Goal: Task Accomplishment & Management: Use online tool/utility

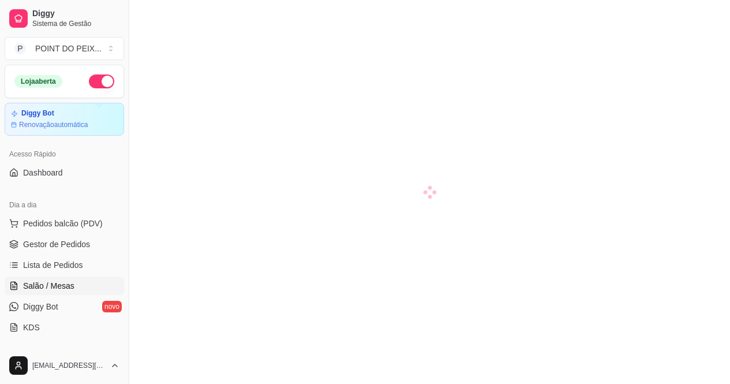
scroll to position [43, 0]
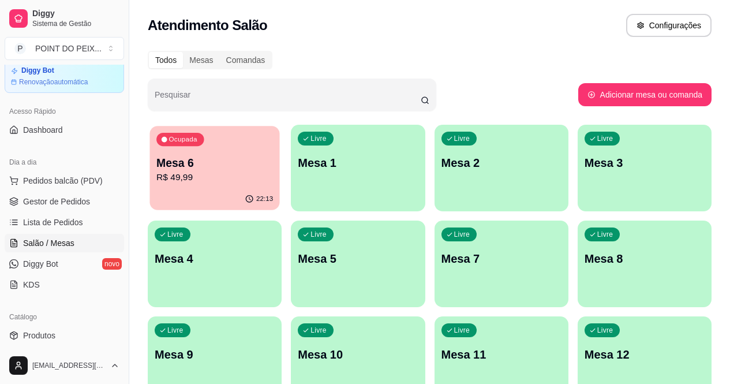
click at [197, 172] on p "R$ 49,99" at bounding box center [214, 177] width 117 height 13
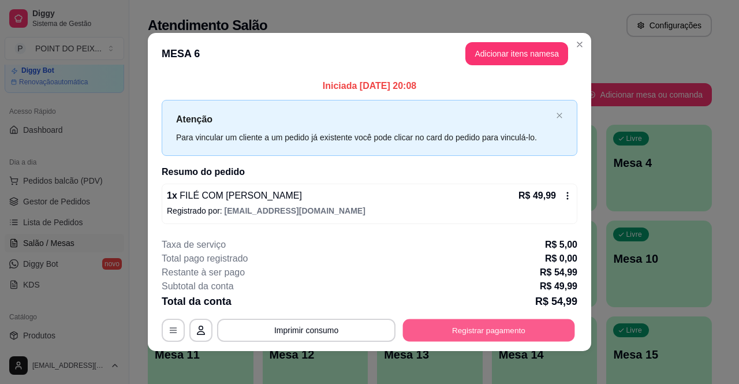
click at [446, 329] on button "Registrar pagamento" at bounding box center [489, 330] width 172 height 23
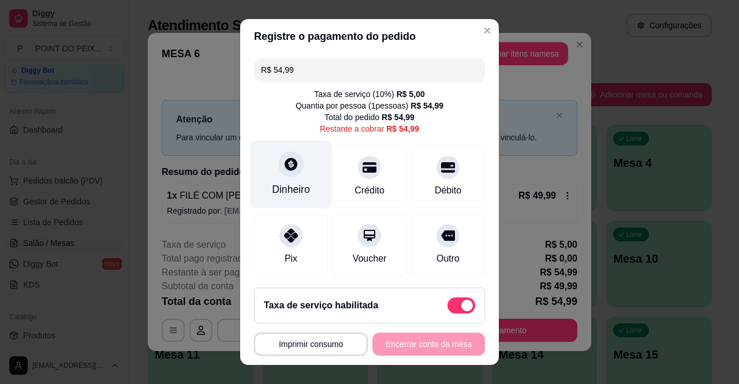
click at [299, 179] on div "Dinheiro" at bounding box center [290, 175] width 81 height 68
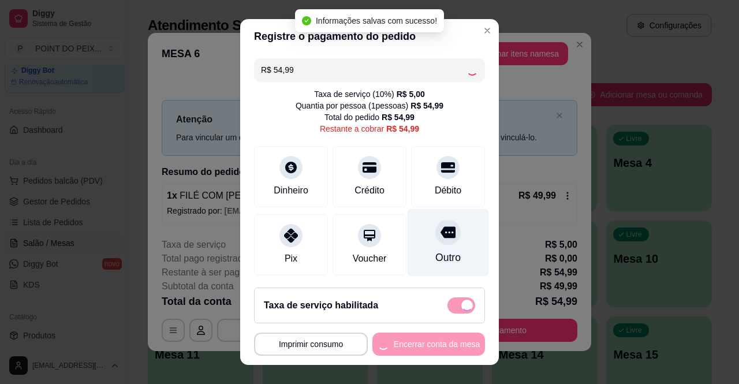
type input "R$ 0,00"
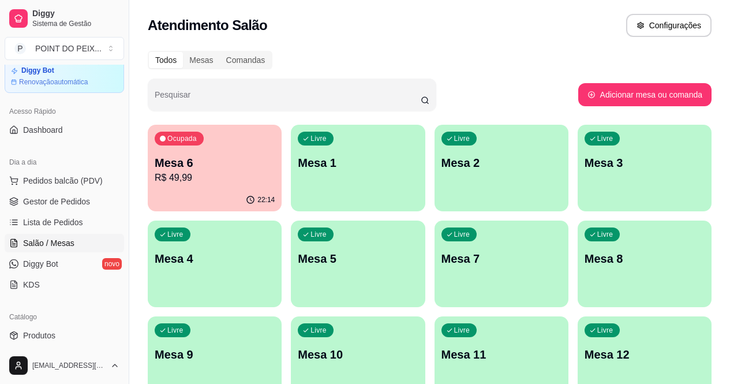
click at [219, 169] on p "Mesa 6" at bounding box center [215, 163] width 120 height 16
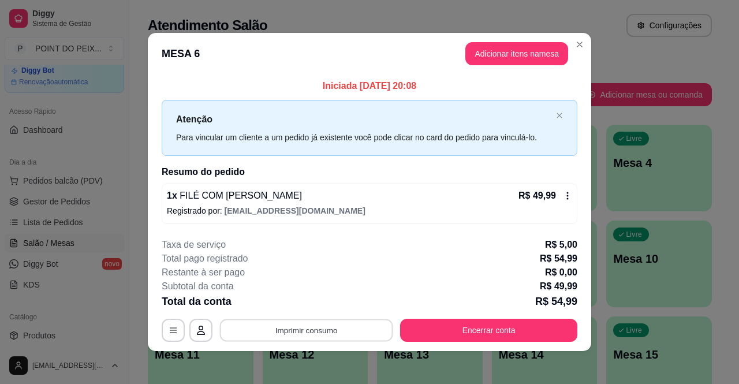
click at [339, 334] on button "Imprimir consumo" at bounding box center [306, 330] width 173 height 23
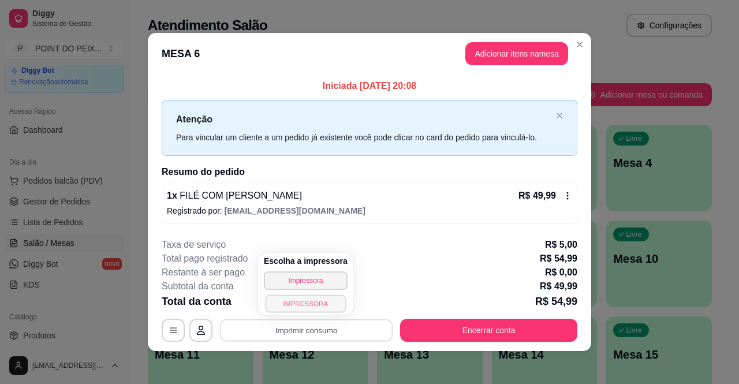
click at [295, 304] on button "IMPRESSORA" at bounding box center [305, 303] width 81 height 18
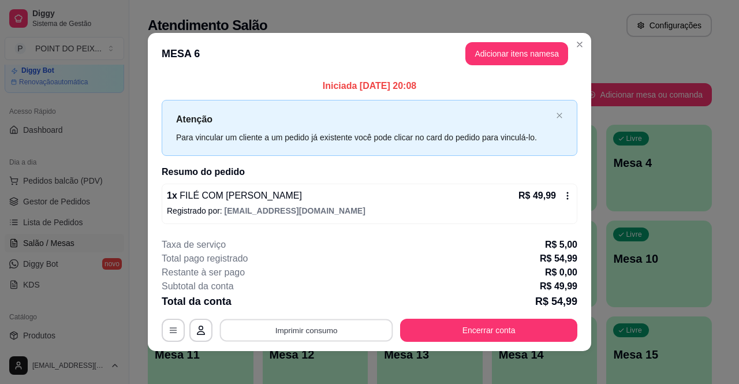
click at [294, 332] on button "Imprimir consumo" at bounding box center [306, 330] width 173 height 23
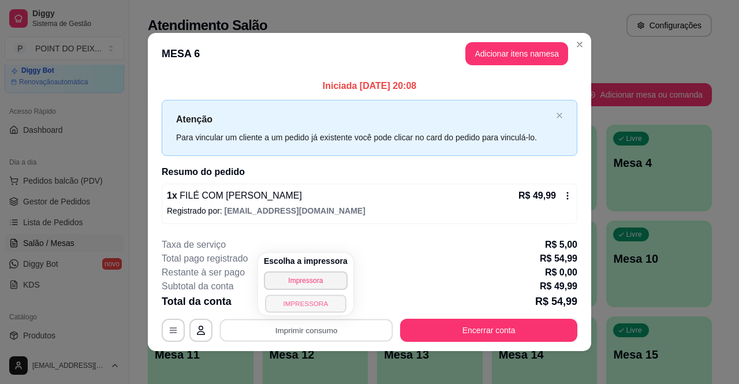
click at [294, 305] on button "IMPRESSORA" at bounding box center [305, 303] width 81 height 18
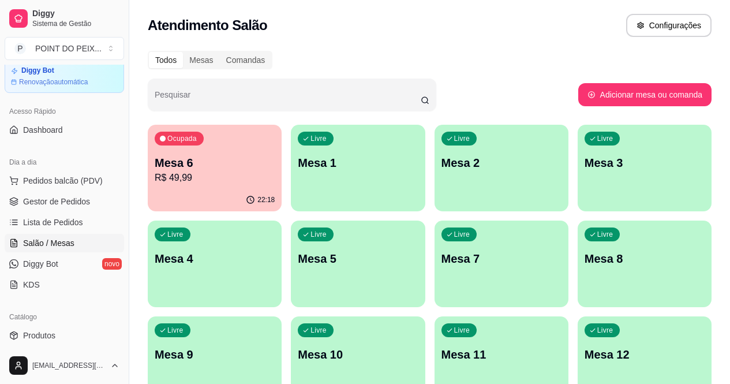
click at [203, 171] on p "R$ 49,99" at bounding box center [215, 178] width 120 height 14
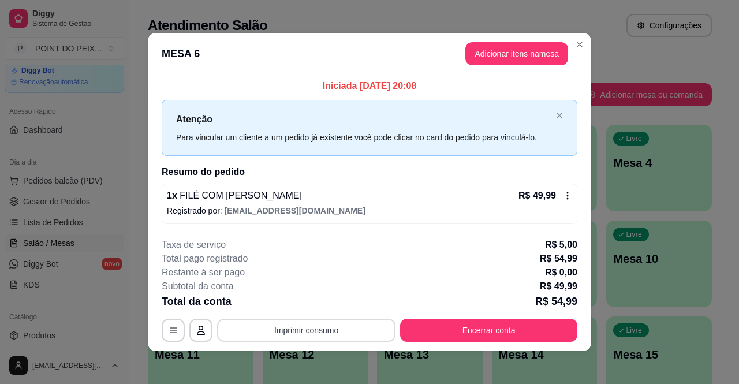
click at [315, 337] on button "Imprimir consumo" at bounding box center [306, 329] width 178 height 23
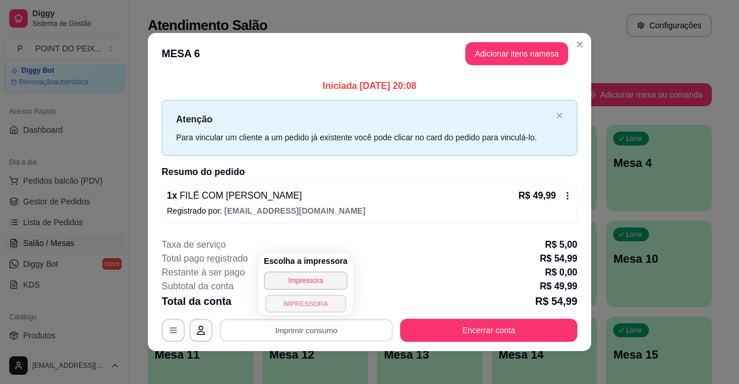
click at [314, 310] on button "IMPRESSORA" at bounding box center [305, 303] width 81 height 18
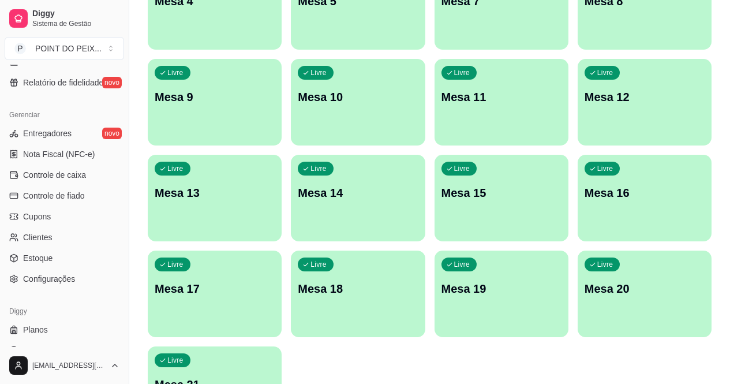
scroll to position [447, 0]
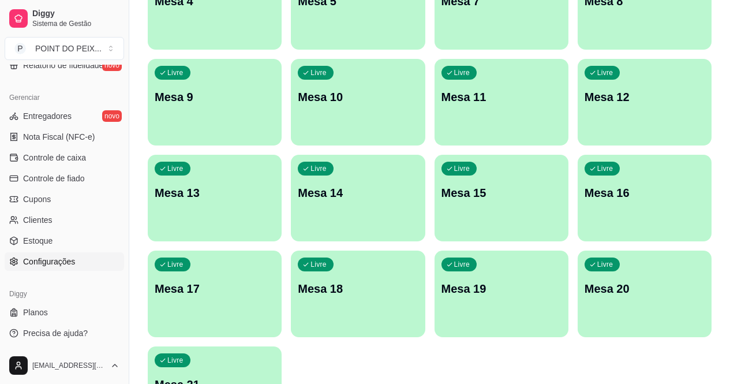
click at [58, 263] on span "Configurações" at bounding box center [49, 262] width 52 height 12
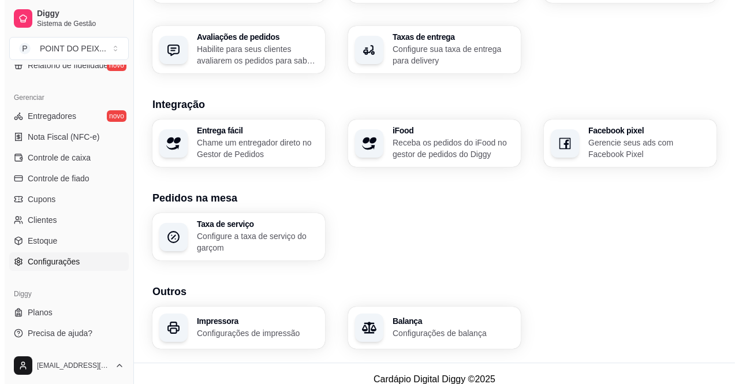
scroll to position [430, 0]
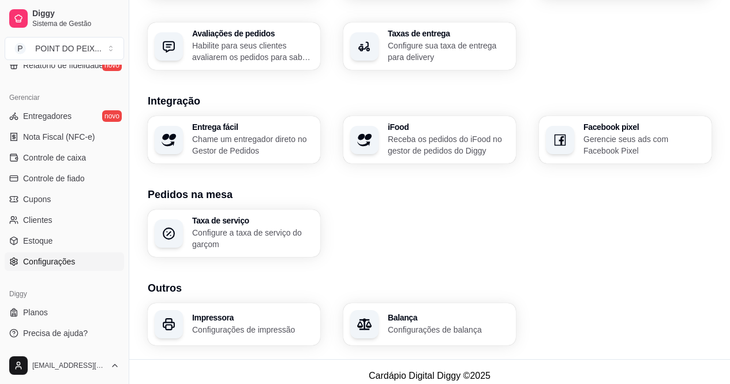
click at [242, 324] on p "Configurações de impressão" at bounding box center [252, 330] width 121 height 12
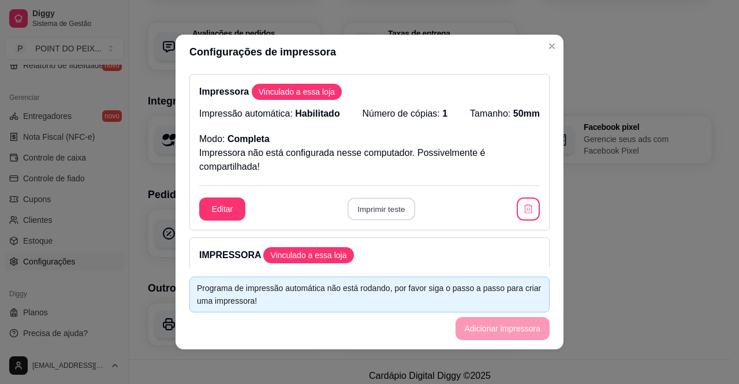
click at [376, 210] on button "Imprimir teste" at bounding box center [381, 209] width 68 height 23
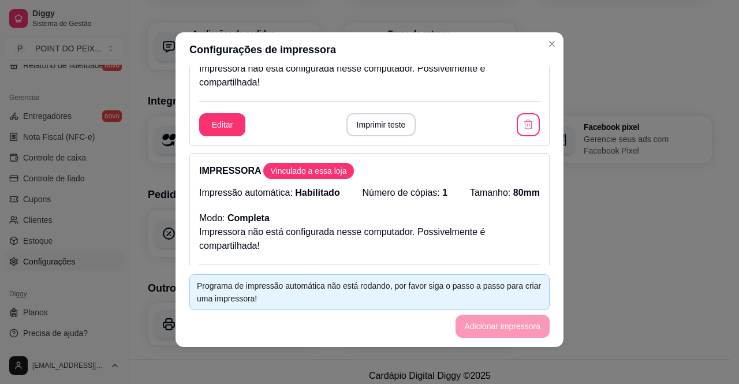
scroll to position [0, 0]
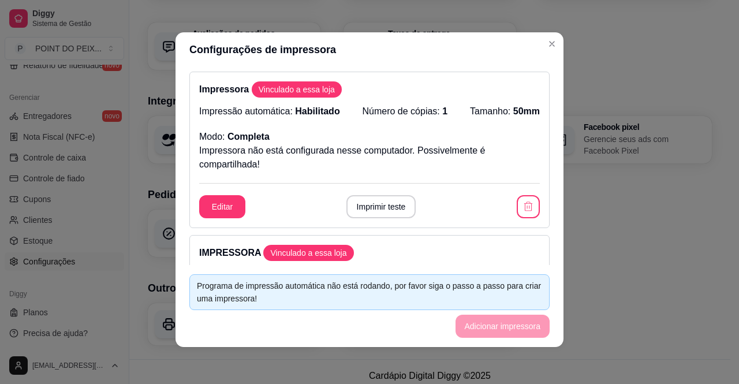
click at [494, 331] on footer "Programa de impressão automática não está rodando, por favor siga o passo a pas…" at bounding box center [369, 306] width 388 height 82
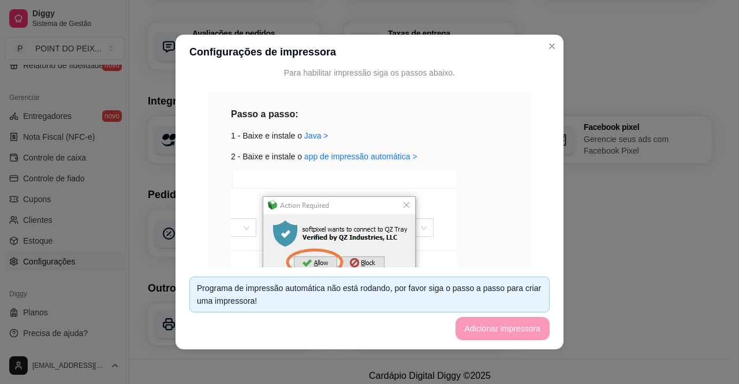
scroll to position [404, 0]
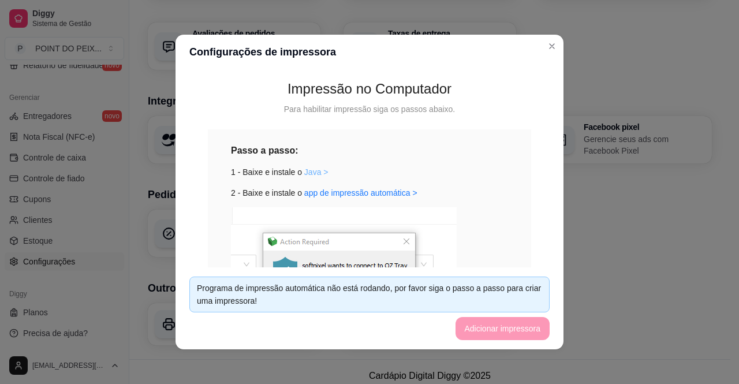
click at [308, 171] on link "Java >" at bounding box center [316, 171] width 24 height 9
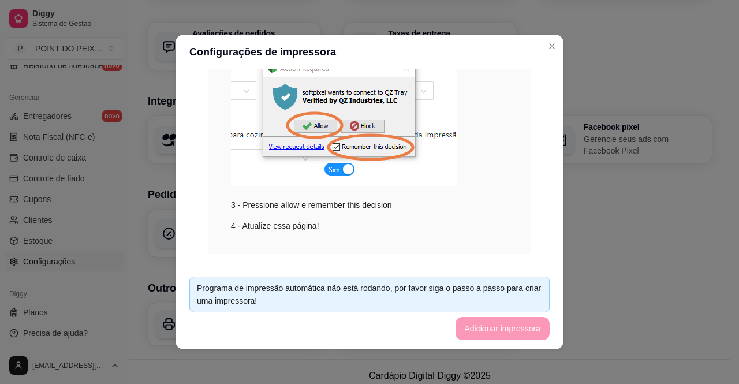
scroll to position [462, 0]
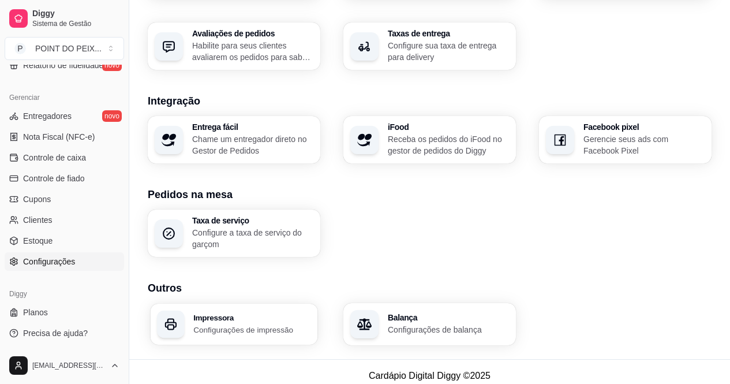
click at [231, 324] on p "Configurações de impressão" at bounding box center [252, 329] width 118 height 11
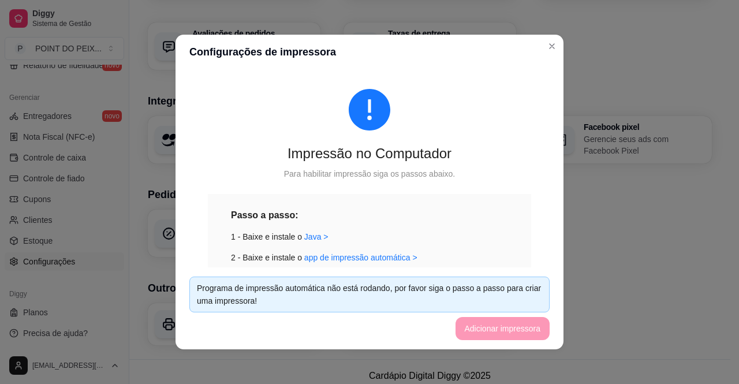
scroll to position [404, 0]
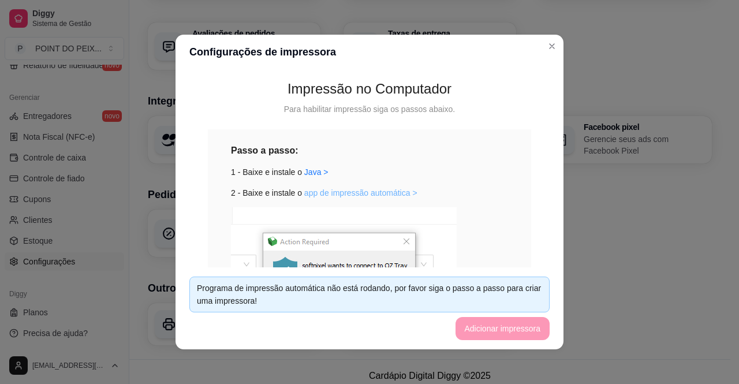
click at [378, 195] on link "app de impressão automática >" at bounding box center [360, 192] width 113 height 9
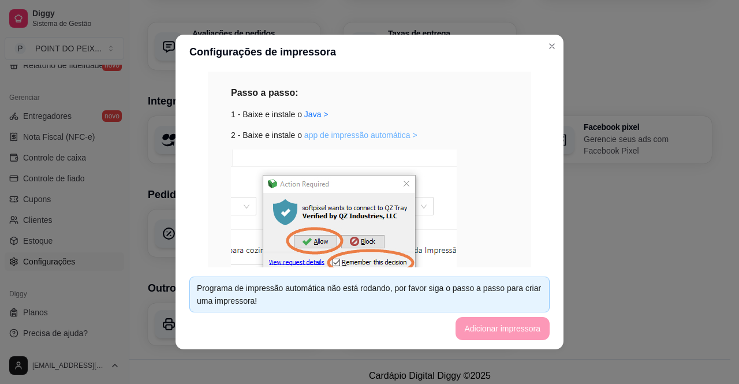
click at [372, 137] on link "app de impressão automática >" at bounding box center [360, 134] width 113 height 9
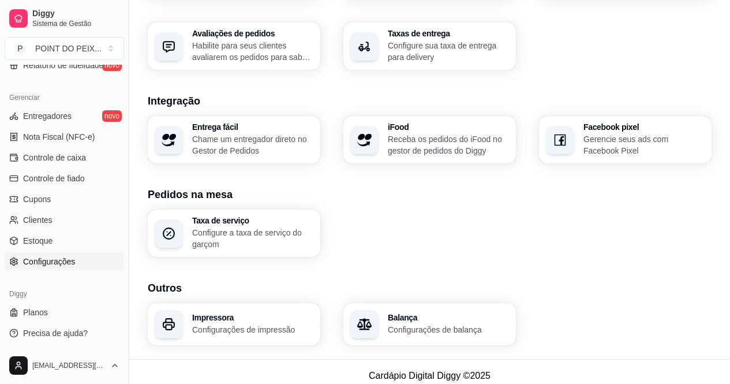
click at [264, 313] on h3 "Impressora" at bounding box center [252, 317] width 121 height 8
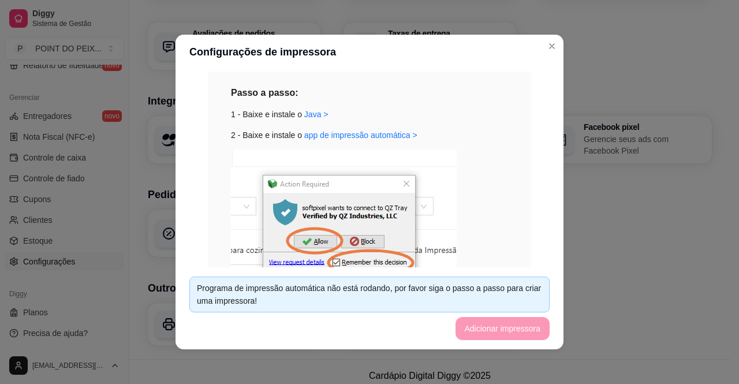
scroll to position [577, 0]
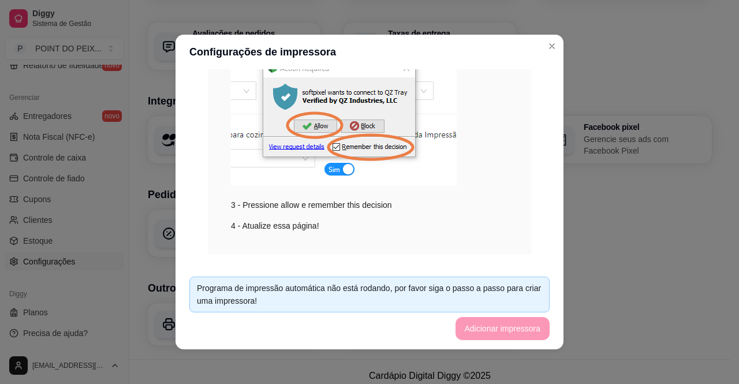
click at [522, 71] on div "Impressão no Computador Para habilitar impressão siga os passos abaixo. Passo a…" at bounding box center [369, 52] width 360 height 458
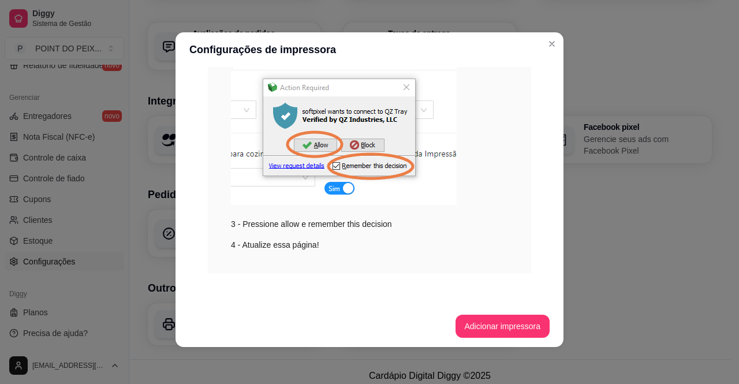
scroll to position [556, 0]
click at [530, 182] on div "Impressão no Computador Para habilitar impressão siga os passos abaixo. Passo a…" at bounding box center [369, 71] width 360 height 458
click at [484, 322] on button "Adicionar impressora" at bounding box center [502, 326] width 92 height 23
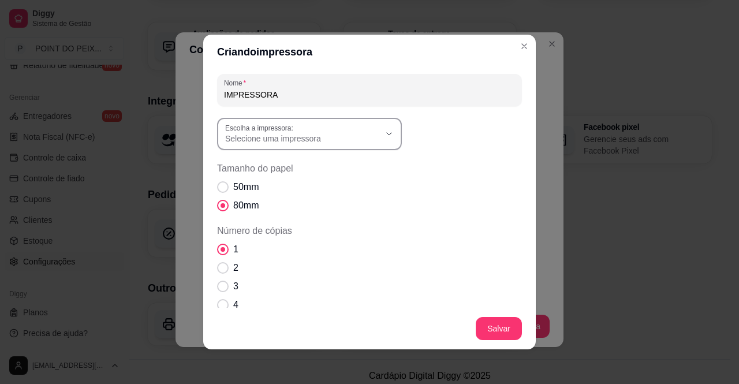
click at [388, 138] on button "Escolha a impressora: Selecione uma impressora" at bounding box center [309, 134] width 185 height 32
click at [302, 166] on span "Microsoft Print to PDF" at bounding box center [299, 165] width 148 height 11
type input "Microsoft Print to PDF"
select select "Microsoft Print to PDF"
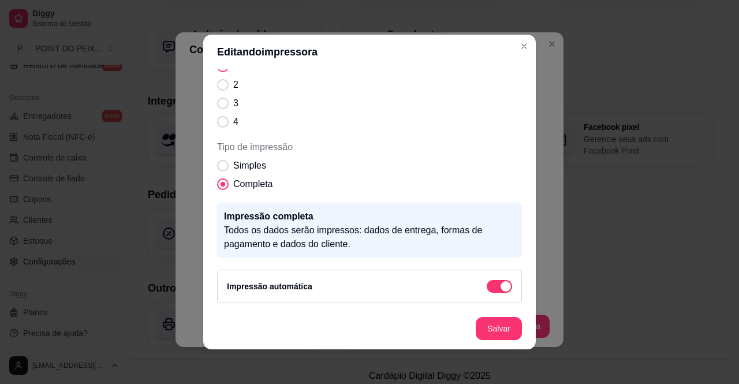
scroll to position [2, 0]
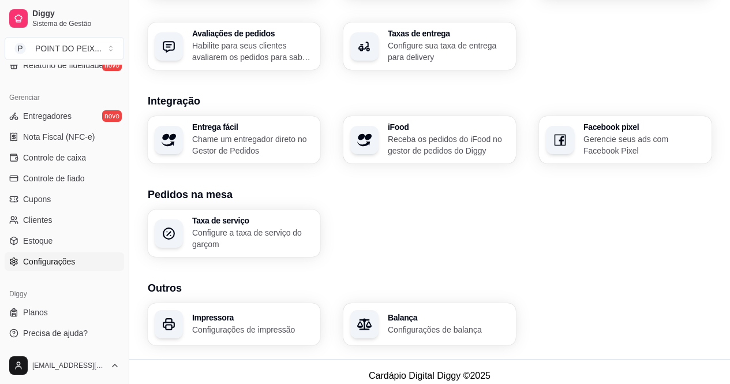
click at [205, 313] on h3 "Impressora" at bounding box center [252, 317] width 121 height 8
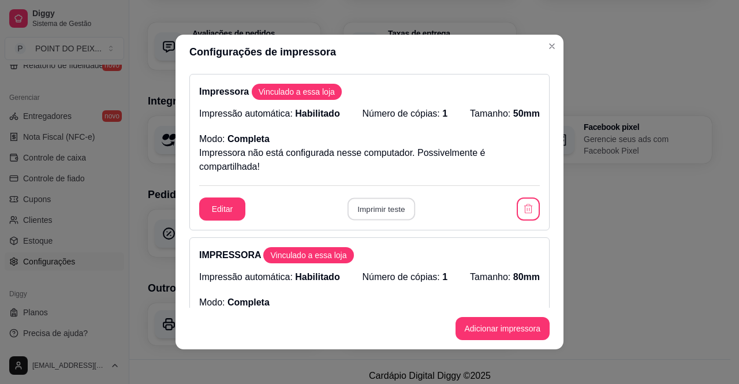
click at [370, 200] on button "Imprimir teste" at bounding box center [381, 209] width 68 height 23
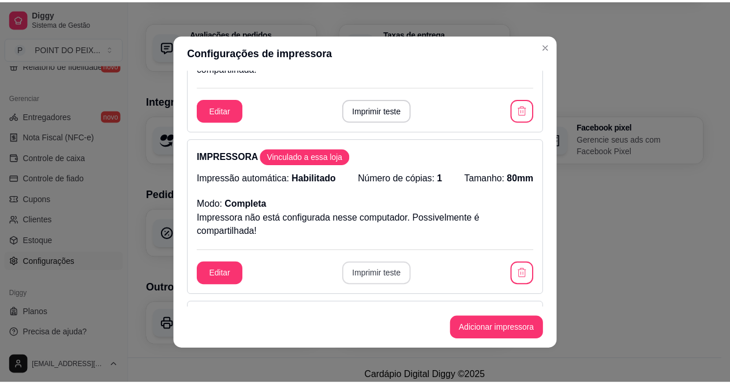
scroll to position [173, 0]
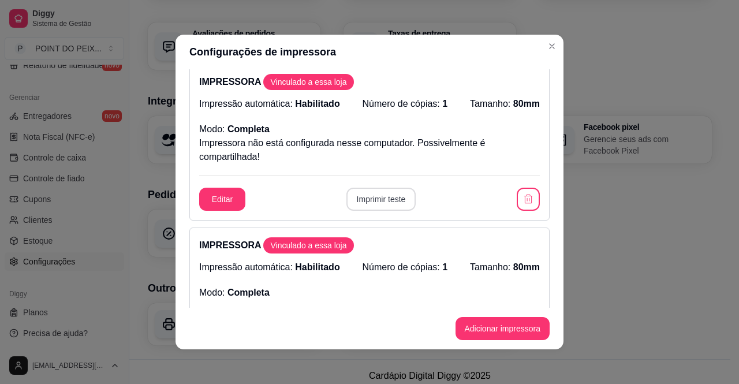
click at [385, 201] on button "Imprimir teste" at bounding box center [381, 199] width 70 height 23
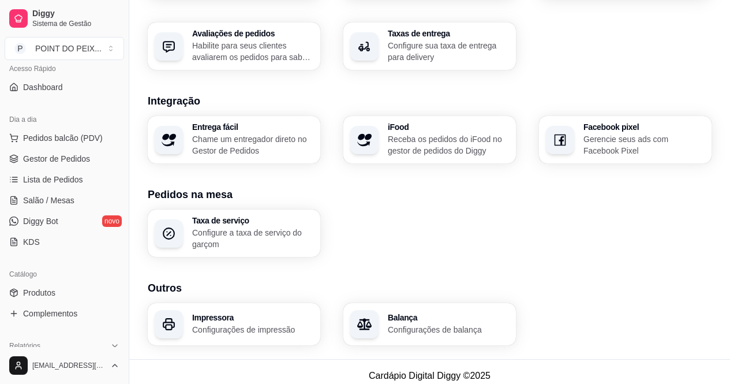
scroll to position [43, 0]
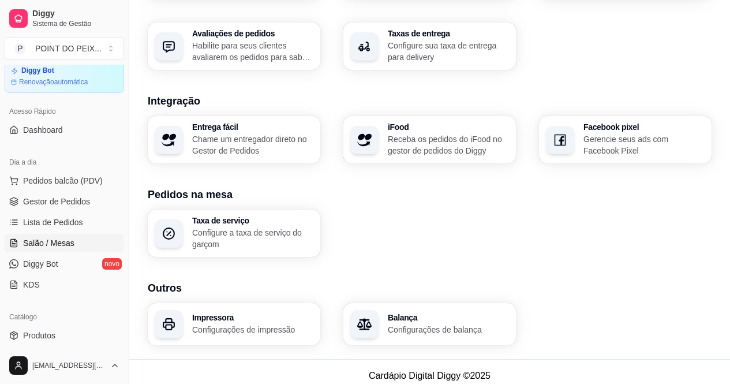
click at [50, 247] on span "Salão / Mesas" at bounding box center [48, 243] width 51 height 12
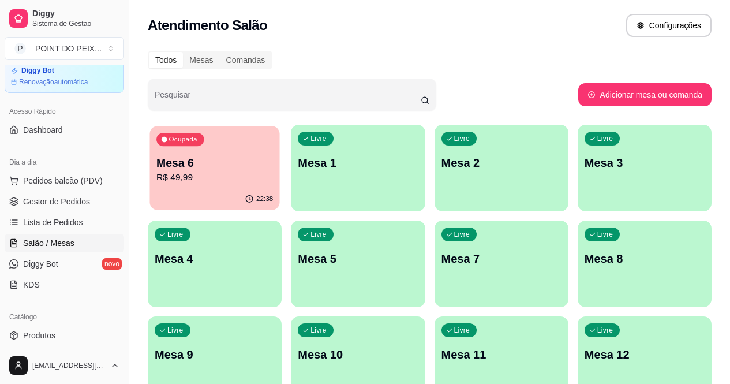
click at [198, 193] on div "22:38" at bounding box center [214, 199] width 130 height 22
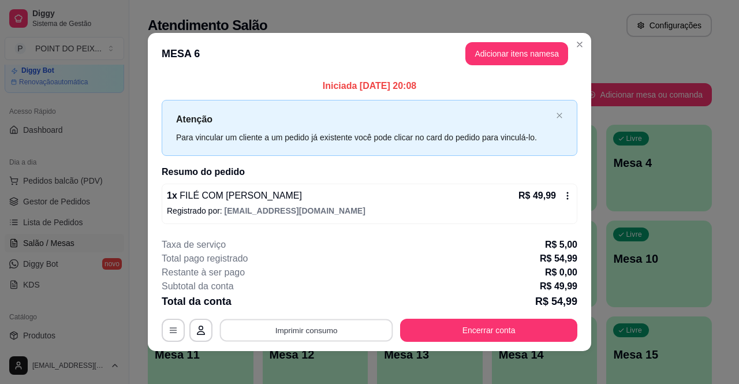
click at [339, 332] on button "Imprimir consumo" at bounding box center [306, 330] width 173 height 23
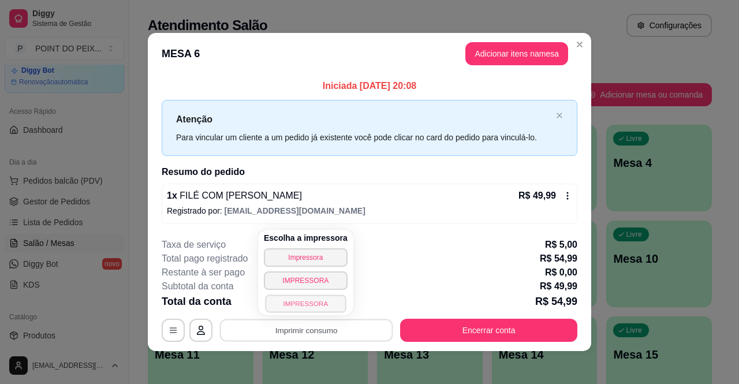
click at [310, 303] on button "IMPRESSORA" at bounding box center [305, 303] width 81 height 18
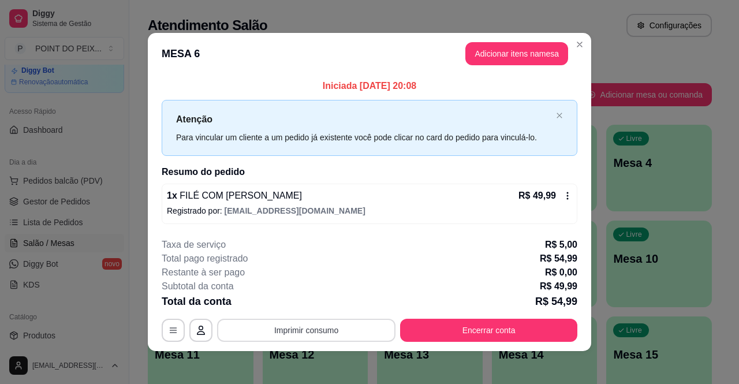
click at [302, 326] on button "Imprimir consumo" at bounding box center [306, 329] width 178 height 23
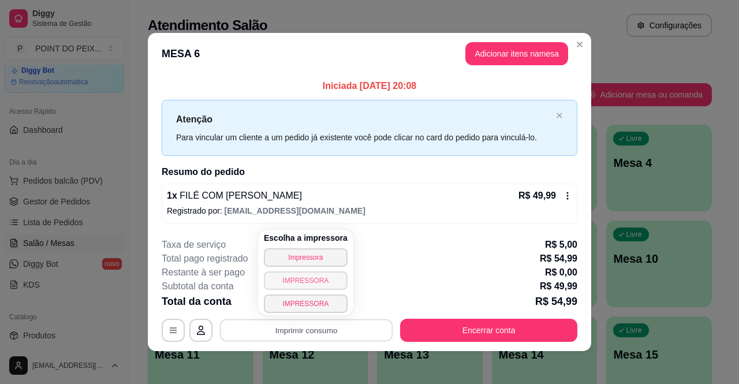
click at [301, 280] on button "IMPRESSORA" at bounding box center [306, 280] width 84 height 18
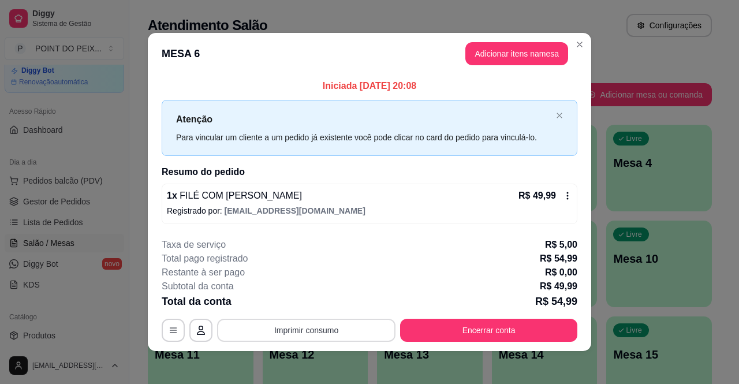
click at [340, 335] on button "Imprimir consumo" at bounding box center [306, 329] width 178 height 23
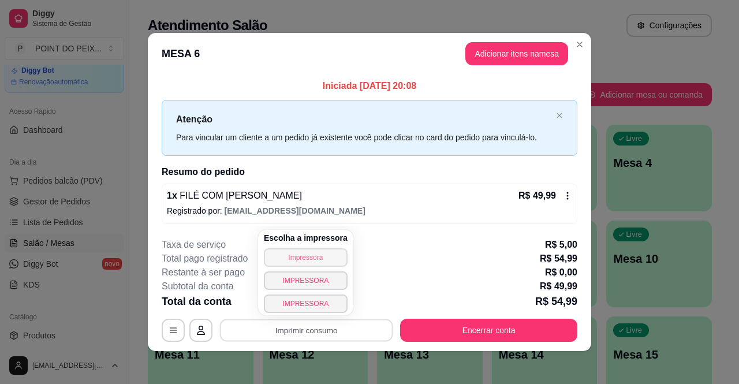
click at [312, 260] on button "Impressora" at bounding box center [306, 257] width 84 height 18
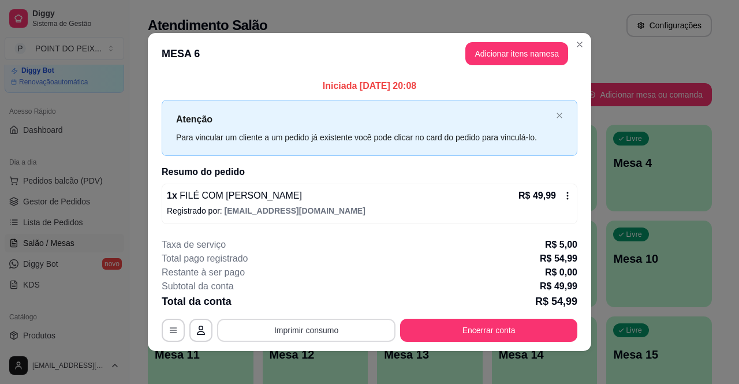
click at [327, 324] on button "Imprimir consumo" at bounding box center [306, 329] width 178 height 23
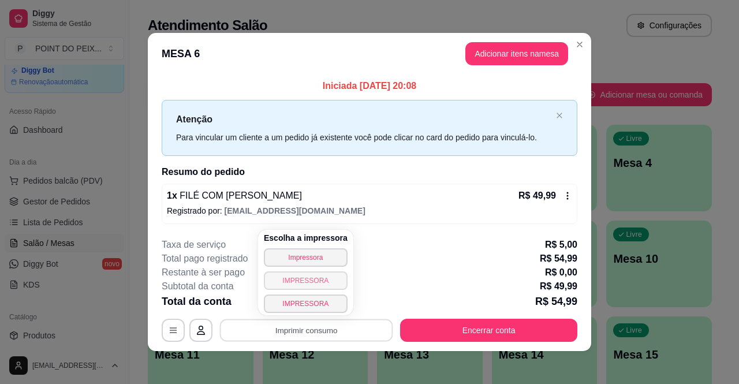
click at [314, 276] on button "IMPRESSORA" at bounding box center [306, 280] width 84 height 18
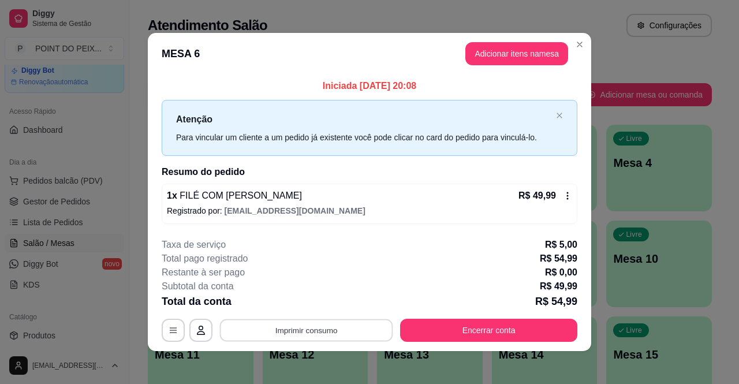
click at [332, 339] on button "Imprimir consumo" at bounding box center [306, 330] width 173 height 23
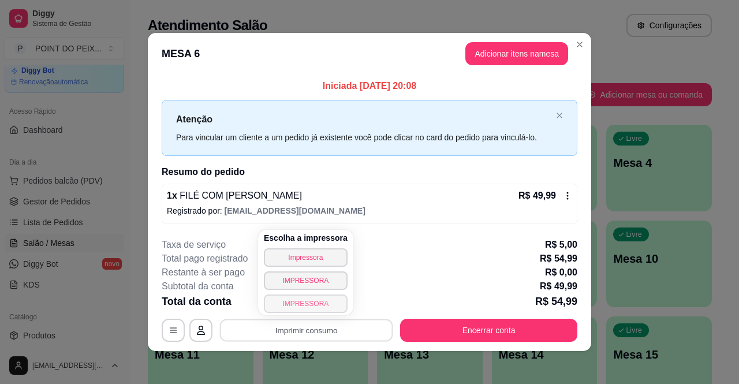
click at [323, 304] on button "IMPRESSORA" at bounding box center [306, 303] width 84 height 18
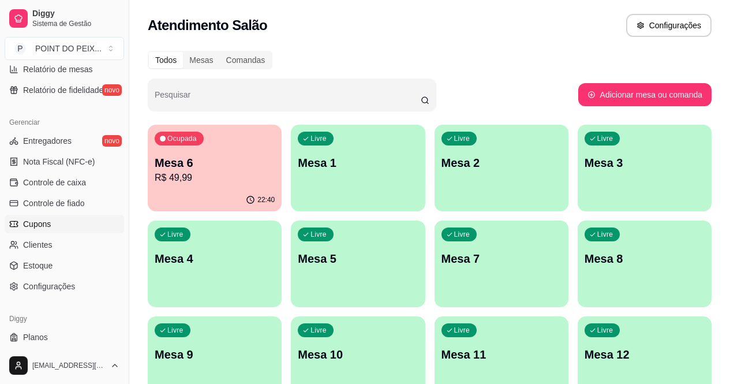
scroll to position [447, 0]
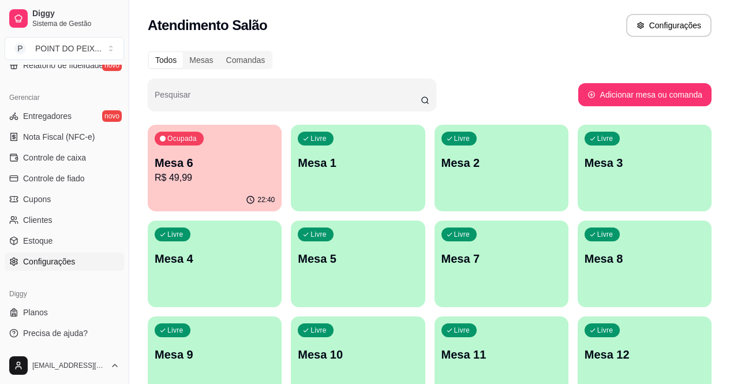
click at [54, 263] on span "Configurações" at bounding box center [49, 262] width 52 height 12
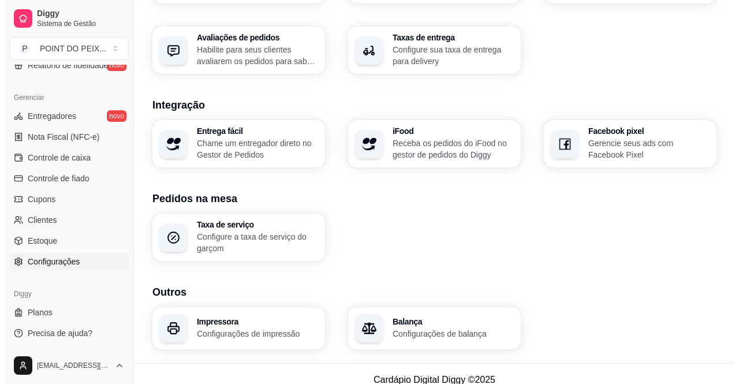
scroll to position [430, 0]
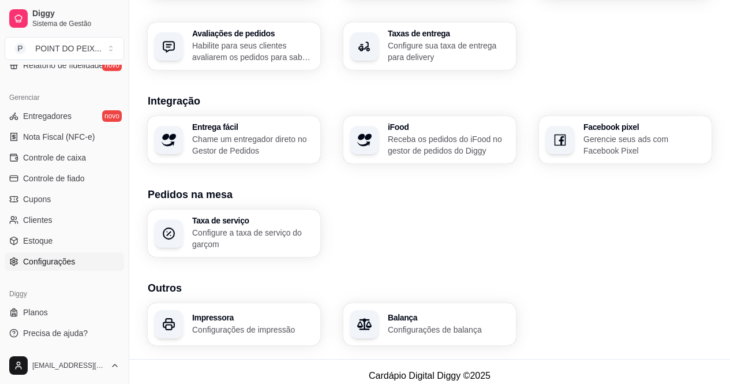
click at [227, 324] on p "Configurações de impressão" at bounding box center [252, 330] width 121 height 12
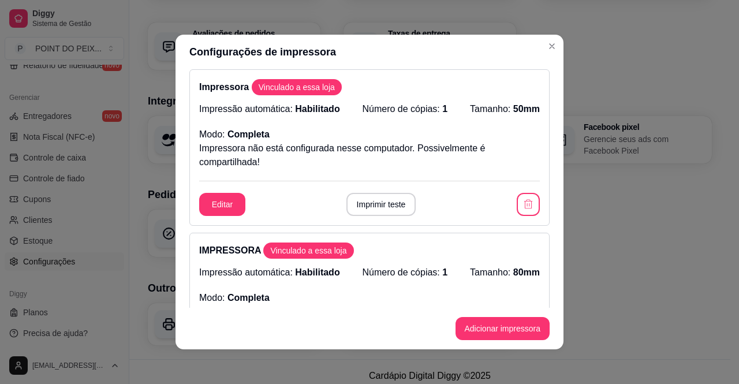
scroll to position [0, 0]
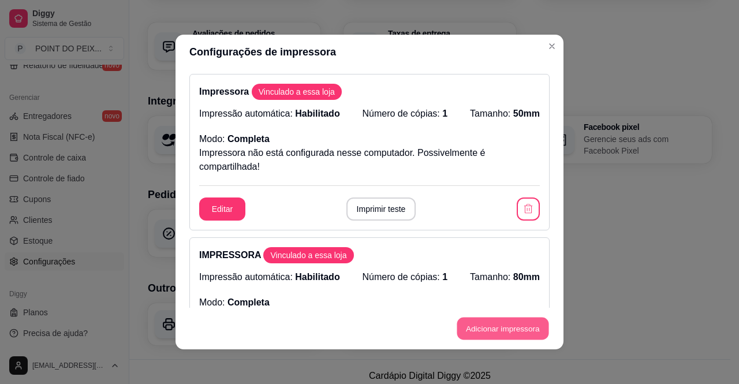
click at [477, 323] on button "Adicionar impressora" at bounding box center [502, 328] width 92 height 23
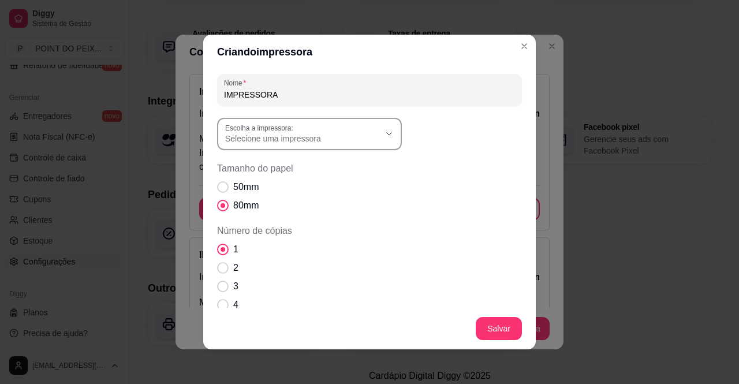
click at [384, 133] on icon "button" at bounding box center [388, 133] width 9 height 9
click at [321, 170] on span "Microsoft Print to PDF" at bounding box center [299, 165] width 148 height 11
type input "Microsoft Print to PDF"
select select "Microsoft Print to PDF"
click at [384, 133] on icon "button" at bounding box center [388, 133] width 9 height 9
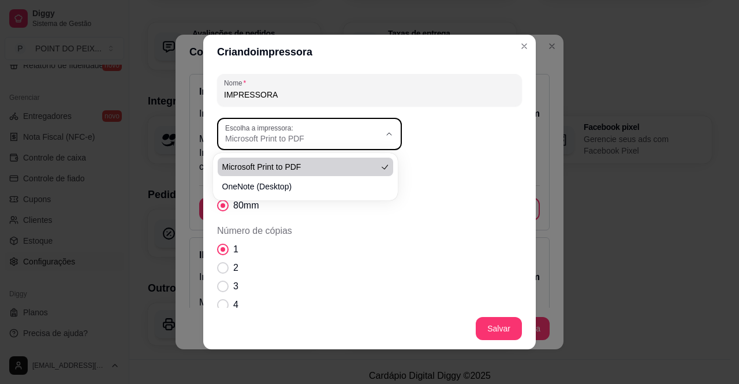
click at [414, 58] on header "Criando impressora" at bounding box center [369, 52] width 332 height 35
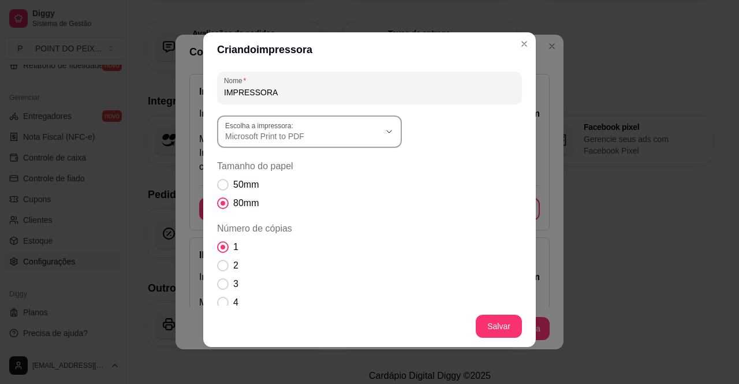
click at [387, 131] on icon "button" at bounding box center [388, 131] width 9 height 9
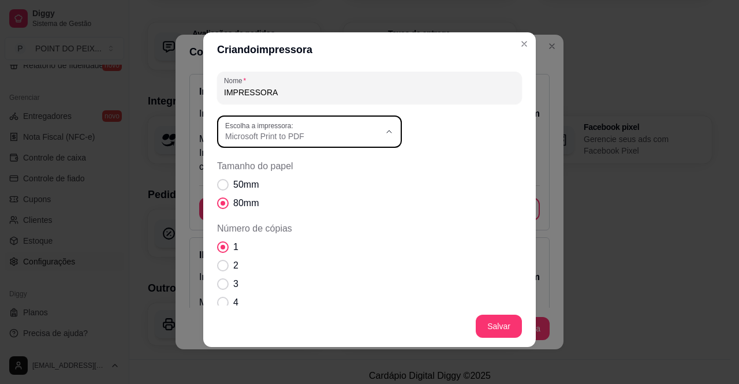
click at [351, 185] on span "OneNote (Desktop)" at bounding box center [299, 182] width 148 height 11
type input "OneNote (Desktop)"
select select "OneNote (Desktop)"
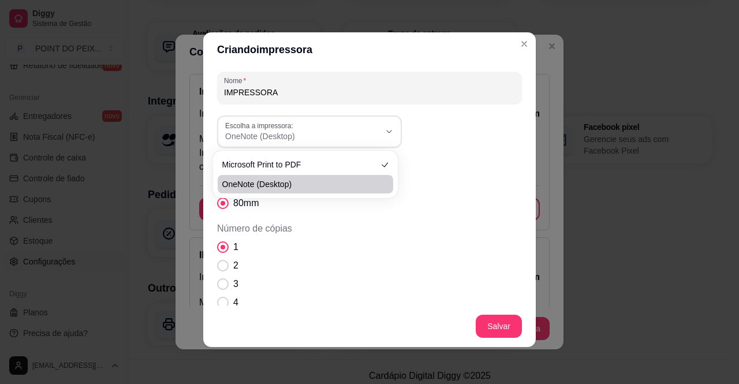
scroll to position [11, 0]
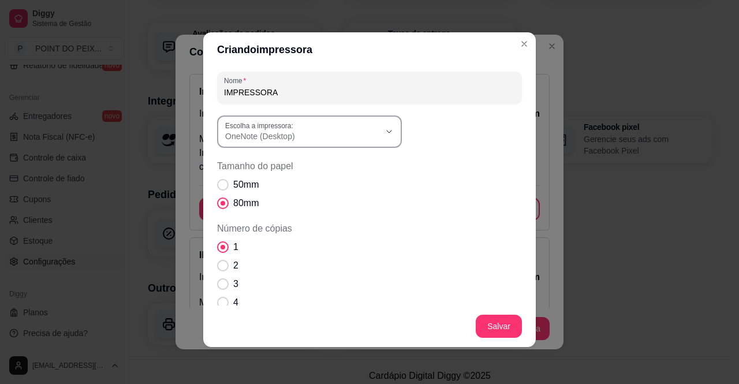
click at [386, 133] on icon "button" at bounding box center [388, 131] width 9 height 9
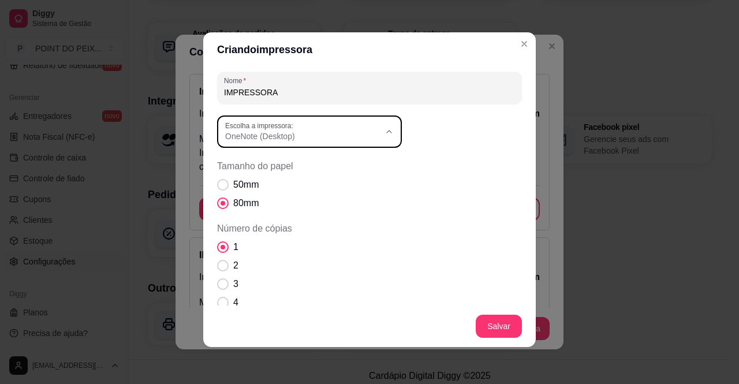
click at [347, 163] on span "Microsoft Print to PDF" at bounding box center [299, 163] width 148 height 11
type input "Microsoft Print to PDF"
select select "Microsoft Print to PDF"
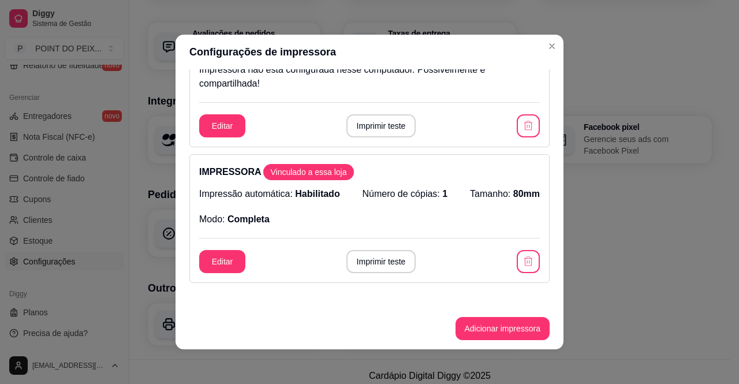
scroll to position [288, 0]
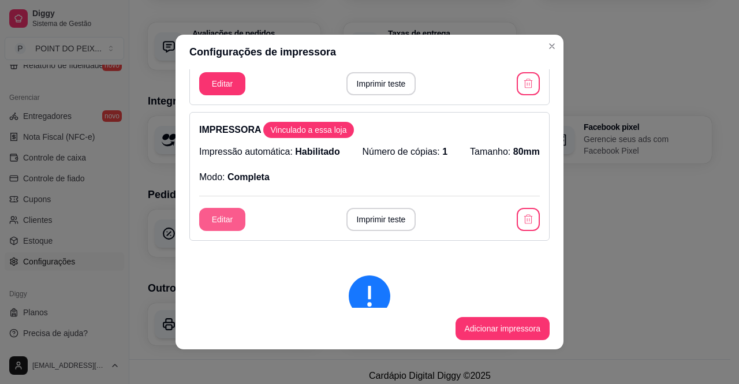
click at [235, 222] on button "Editar" at bounding box center [222, 219] width 46 height 23
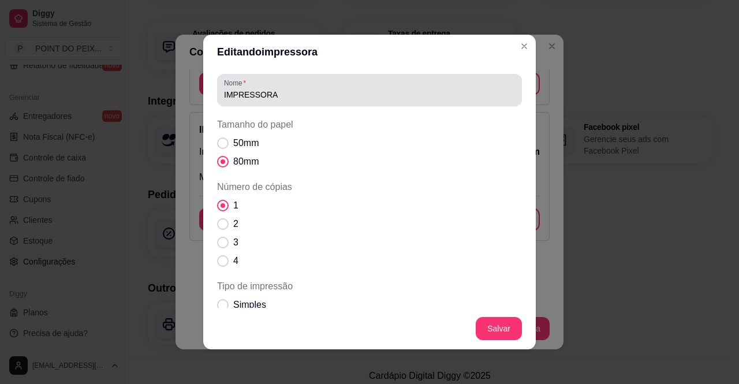
click at [369, 88] on div "IMPRESSORA" at bounding box center [369, 89] width 291 height 23
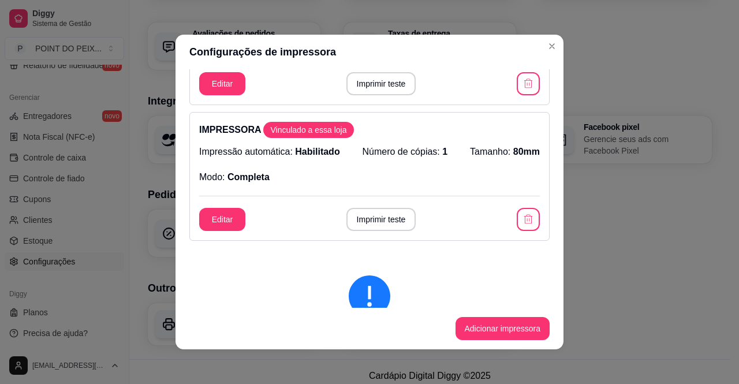
scroll to position [231, 0]
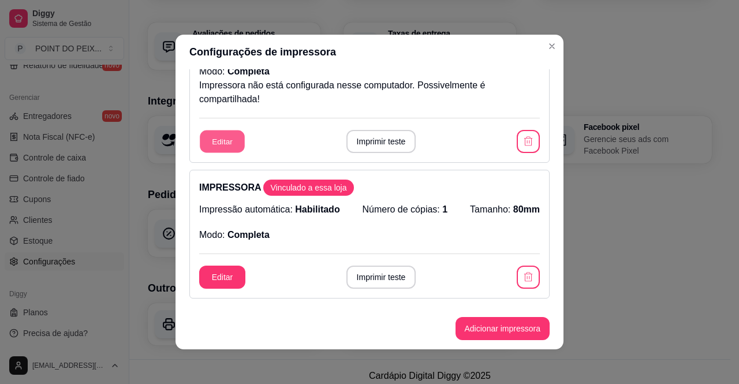
click at [231, 144] on button "Editar" at bounding box center [222, 141] width 45 height 23
click at [517, 134] on button "button" at bounding box center [528, 141] width 23 height 23
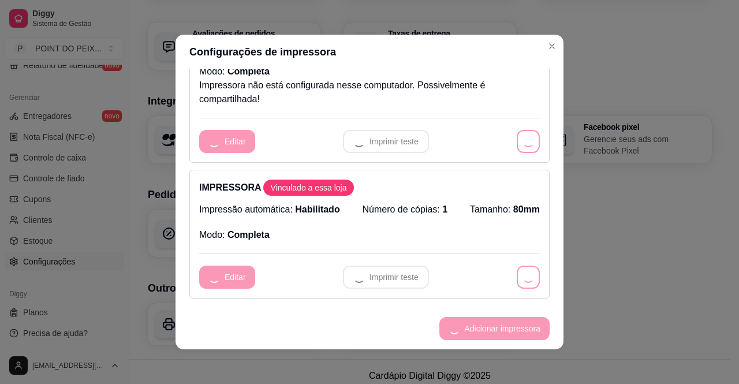
scroll to position [68, 0]
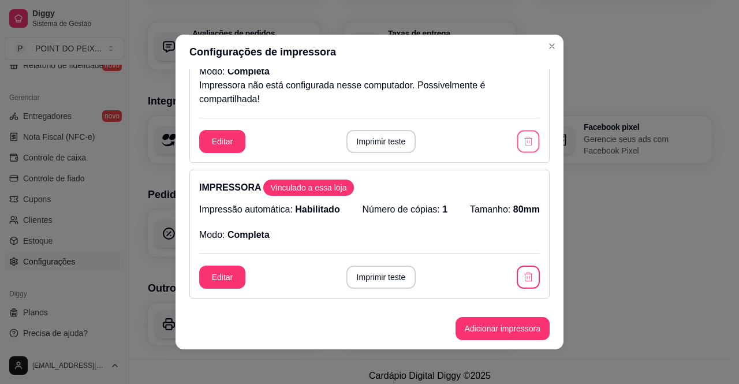
click at [517, 141] on button "button" at bounding box center [528, 141] width 23 height 23
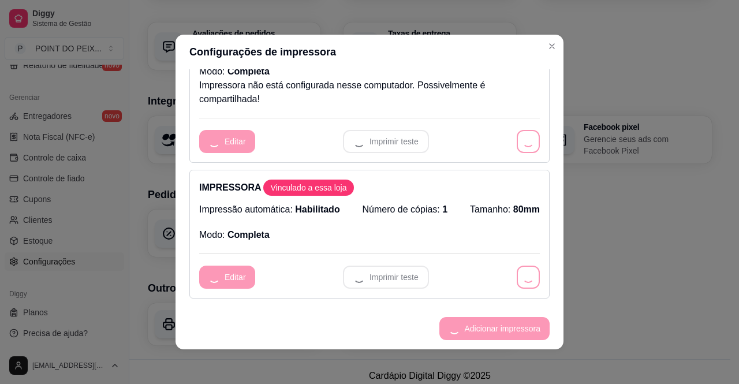
scroll to position [0, 0]
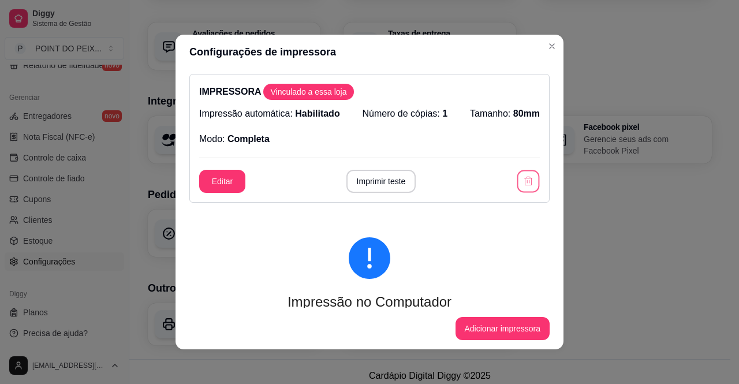
click at [522, 181] on icon "button" at bounding box center [527, 180] width 11 height 11
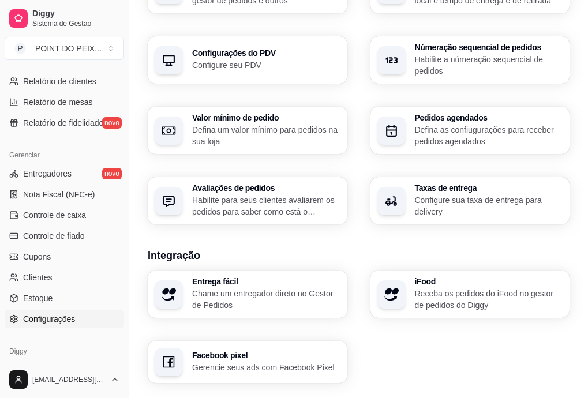
scroll to position [453, 0]
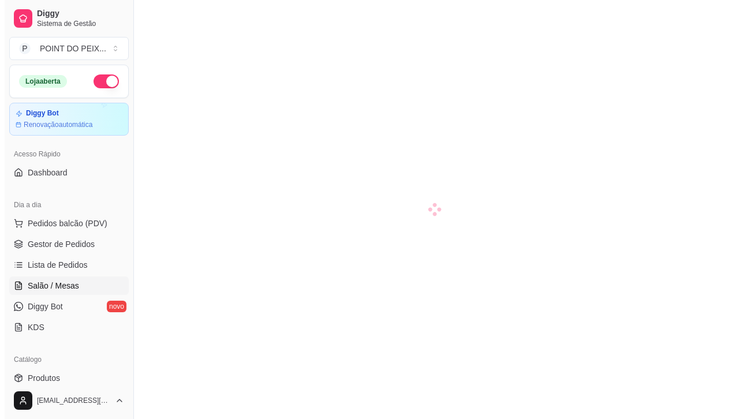
scroll to position [58, 0]
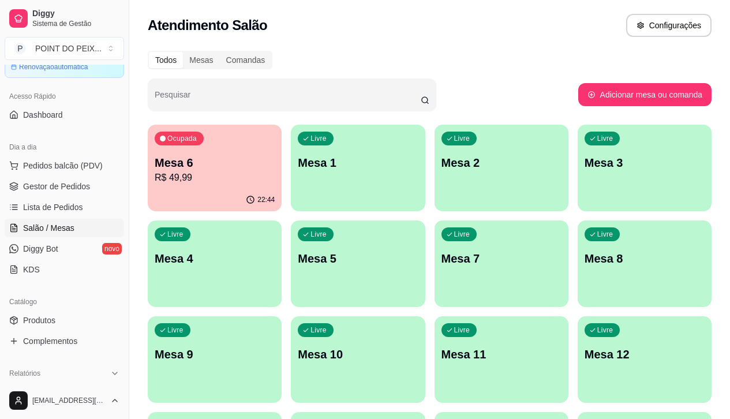
click at [200, 179] on p "R$ 49,99" at bounding box center [215, 178] width 120 height 14
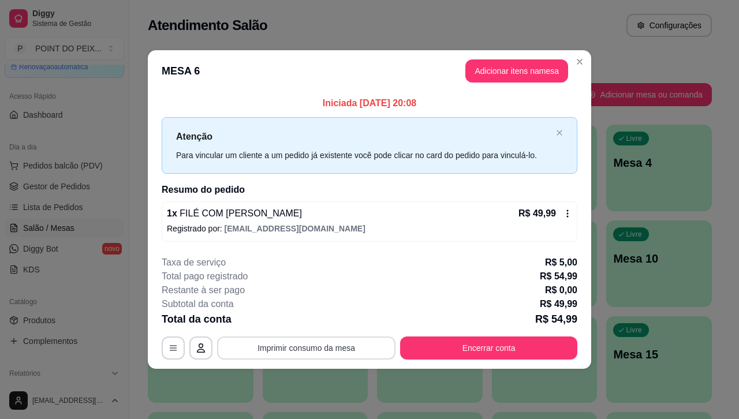
click at [318, 344] on button "Imprimir consumo da mesa" at bounding box center [306, 347] width 178 height 23
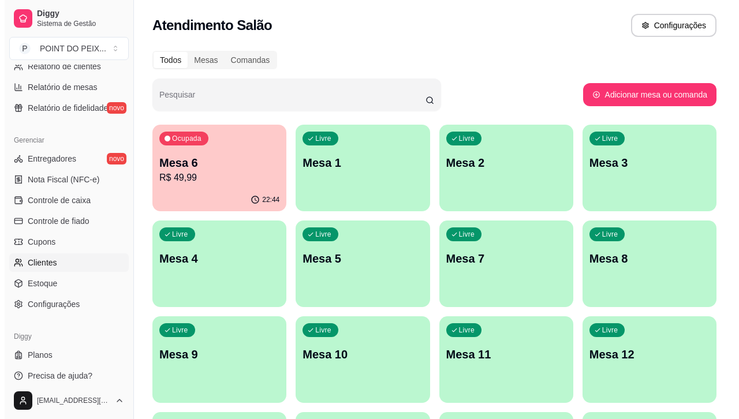
scroll to position [411, 0]
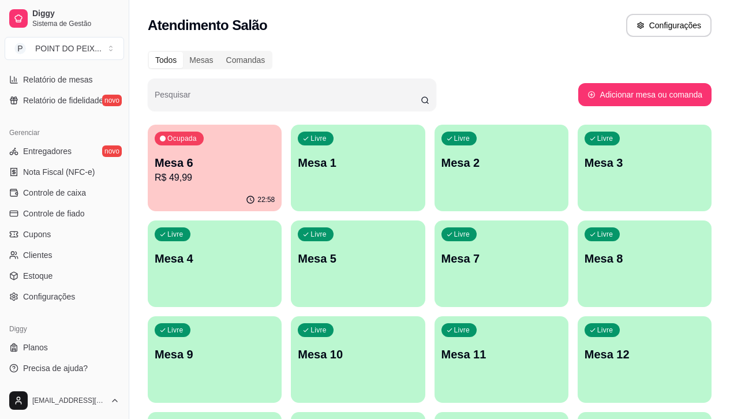
click at [213, 193] on div "22:58" at bounding box center [215, 200] width 134 height 23
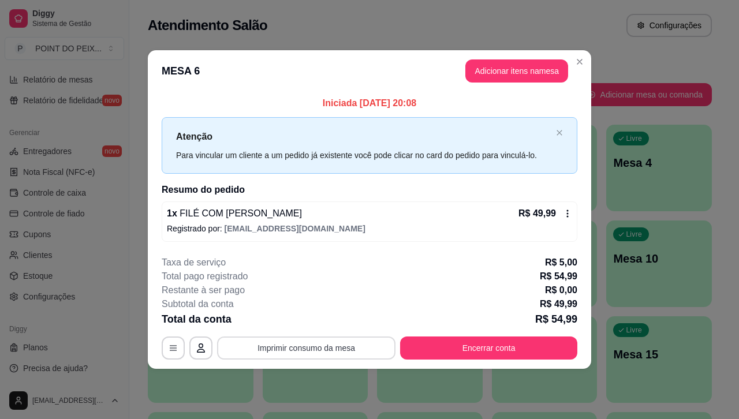
click at [284, 349] on button "Imprimir consumo da mesa" at bounding box center [306, 347] width 178 height 23
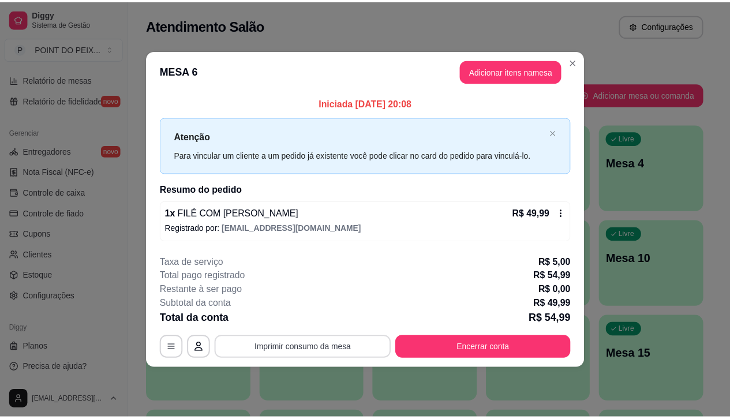
scroll to position [0, 0]
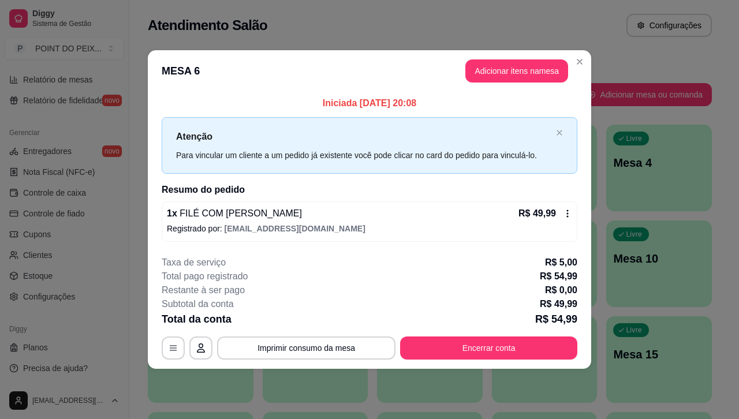
click at [580, 63] on div "Todos Mesas Comandas" at bounding box center [430, 60] width 564 height 18
